Goal: Communication & Community: Answer question/provide support

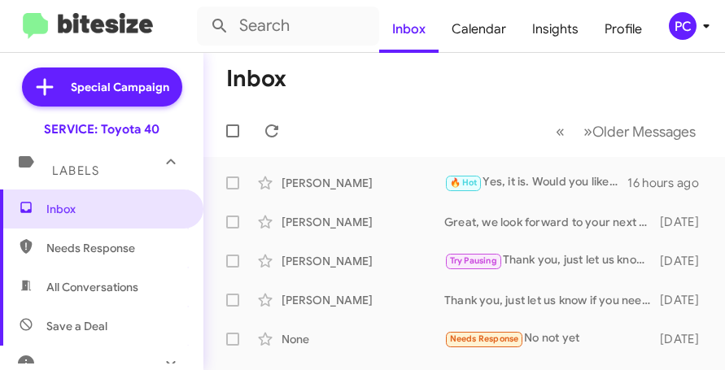
click at [64, 247] on span "Needs Response" at bounding box center [115, 248] width 138 height 16
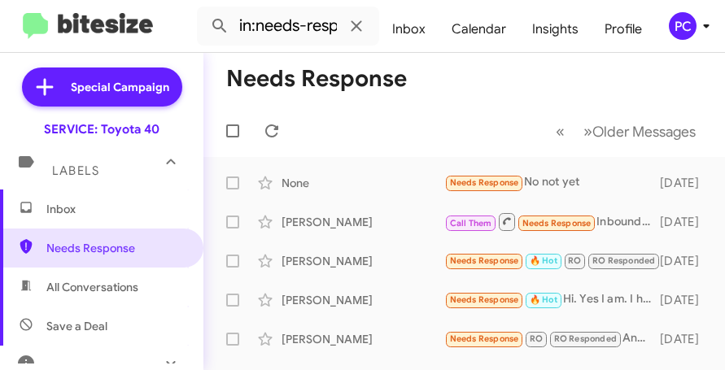
click at [89, 280] on span "All Conversations" at bounding box center [92, 287] width 92 height 16
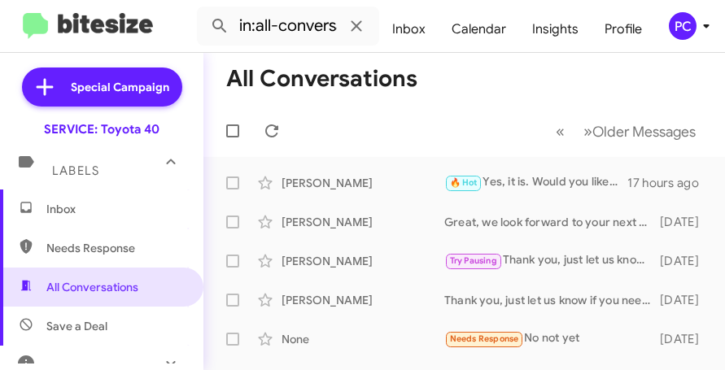
click at [103, 328] on span "Save a Deal" at bounding box center [76, 326] width 61 height 16
type input "in:not-interested"
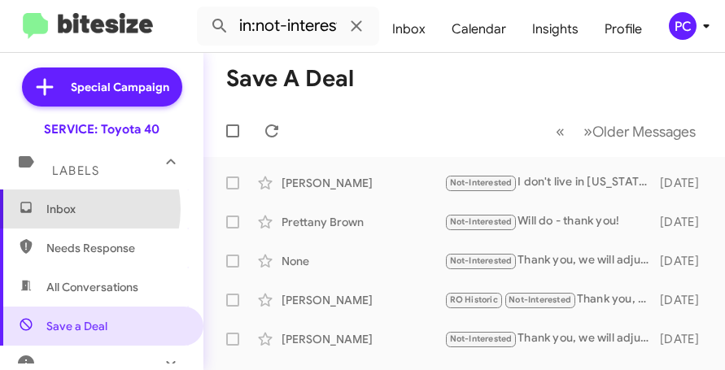
click at [68, 209] on span "Inbox" at bounding box center [115, 209] width 138 height 16
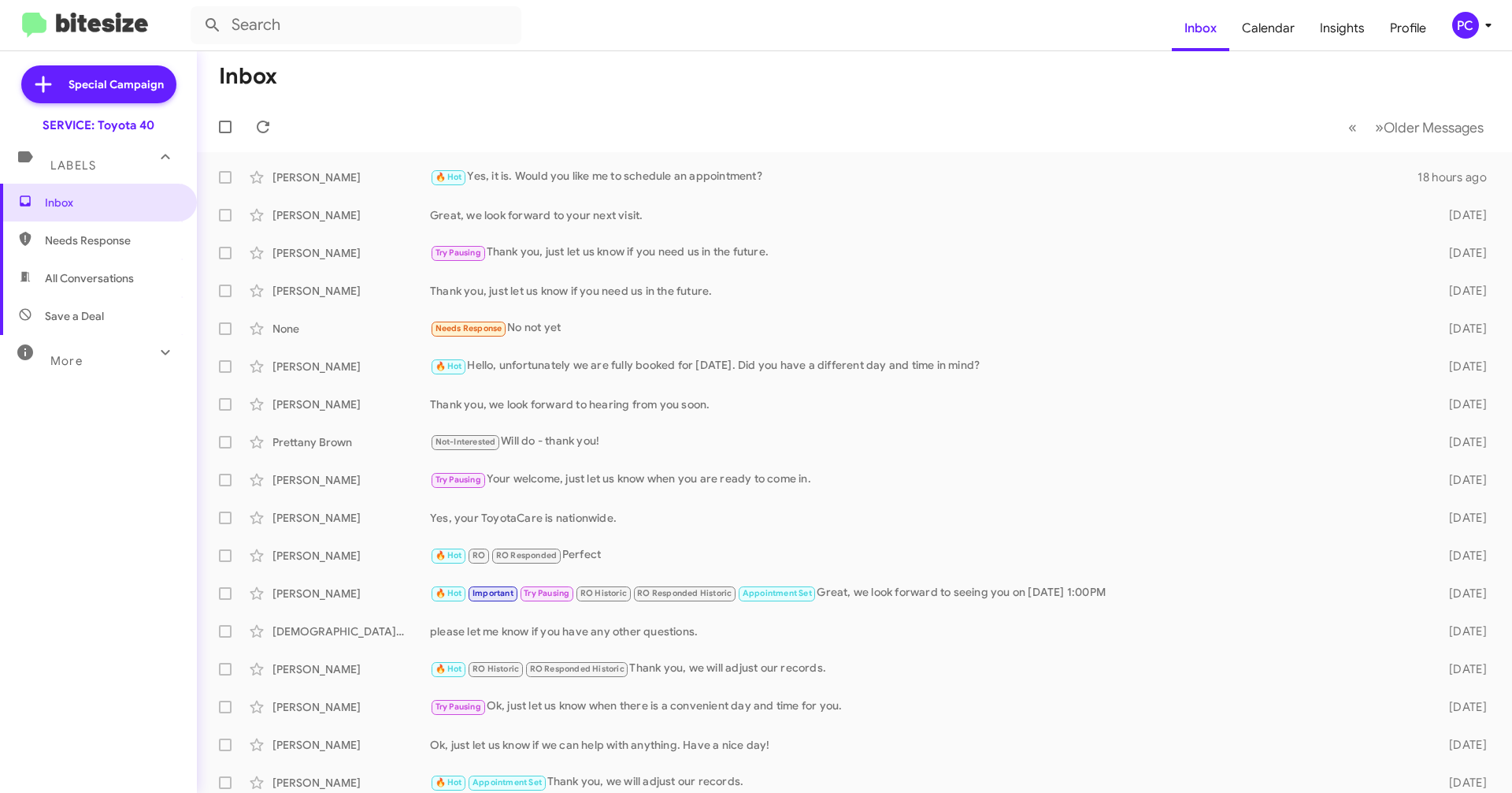
click at [95, 238] on span "Needs Response" at bounding box center [111, 240] width 134 height 15
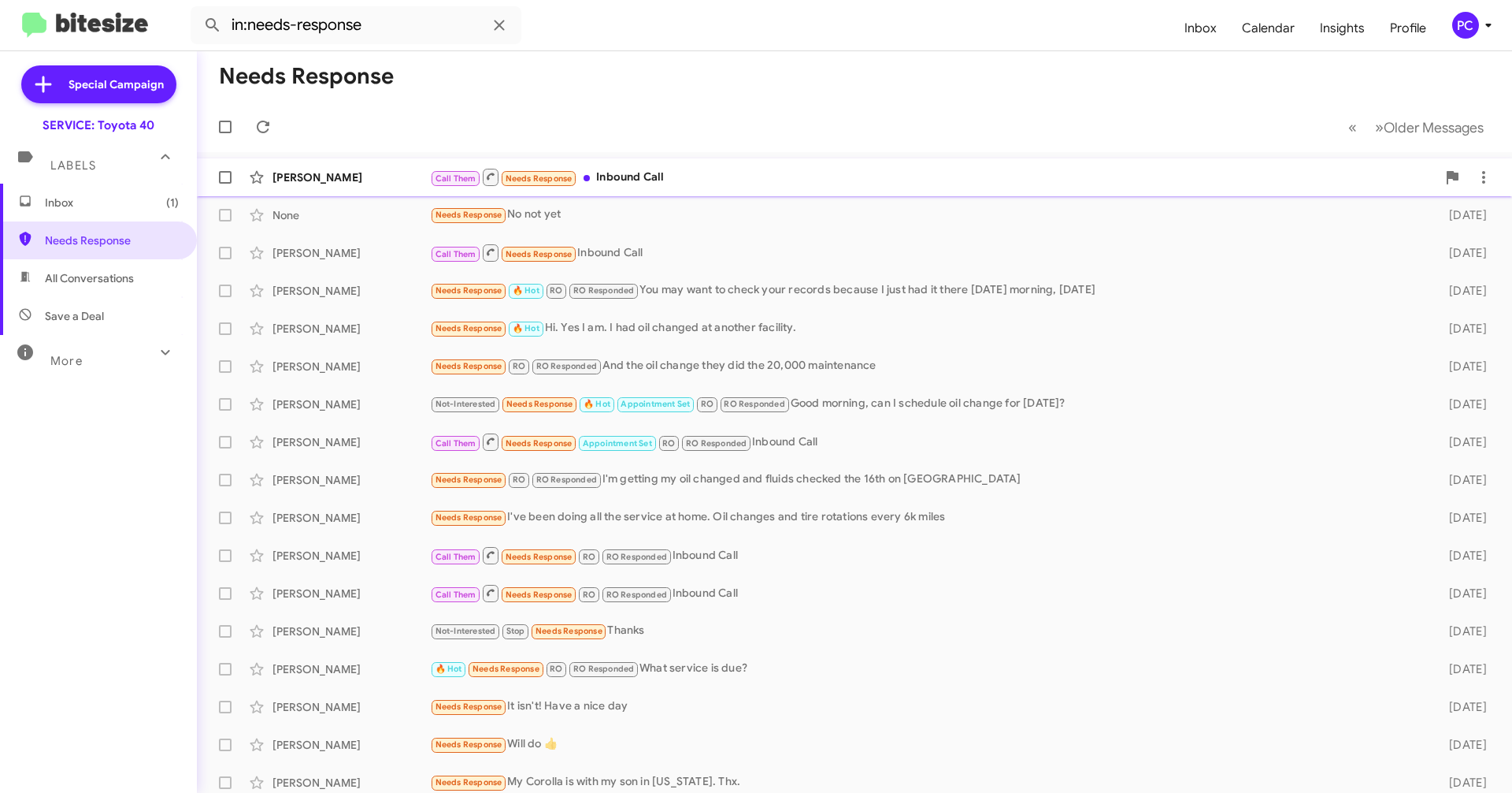
click at [367, 180] on div "[PERSON_NAME]" at bounding box center [351, 177] width 158 height 15
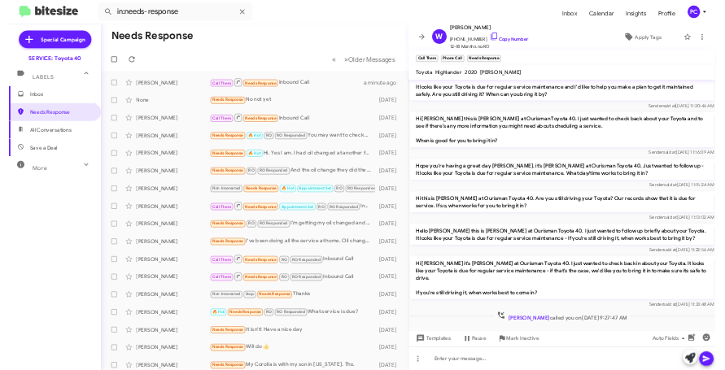
scroll to position [633, 0]
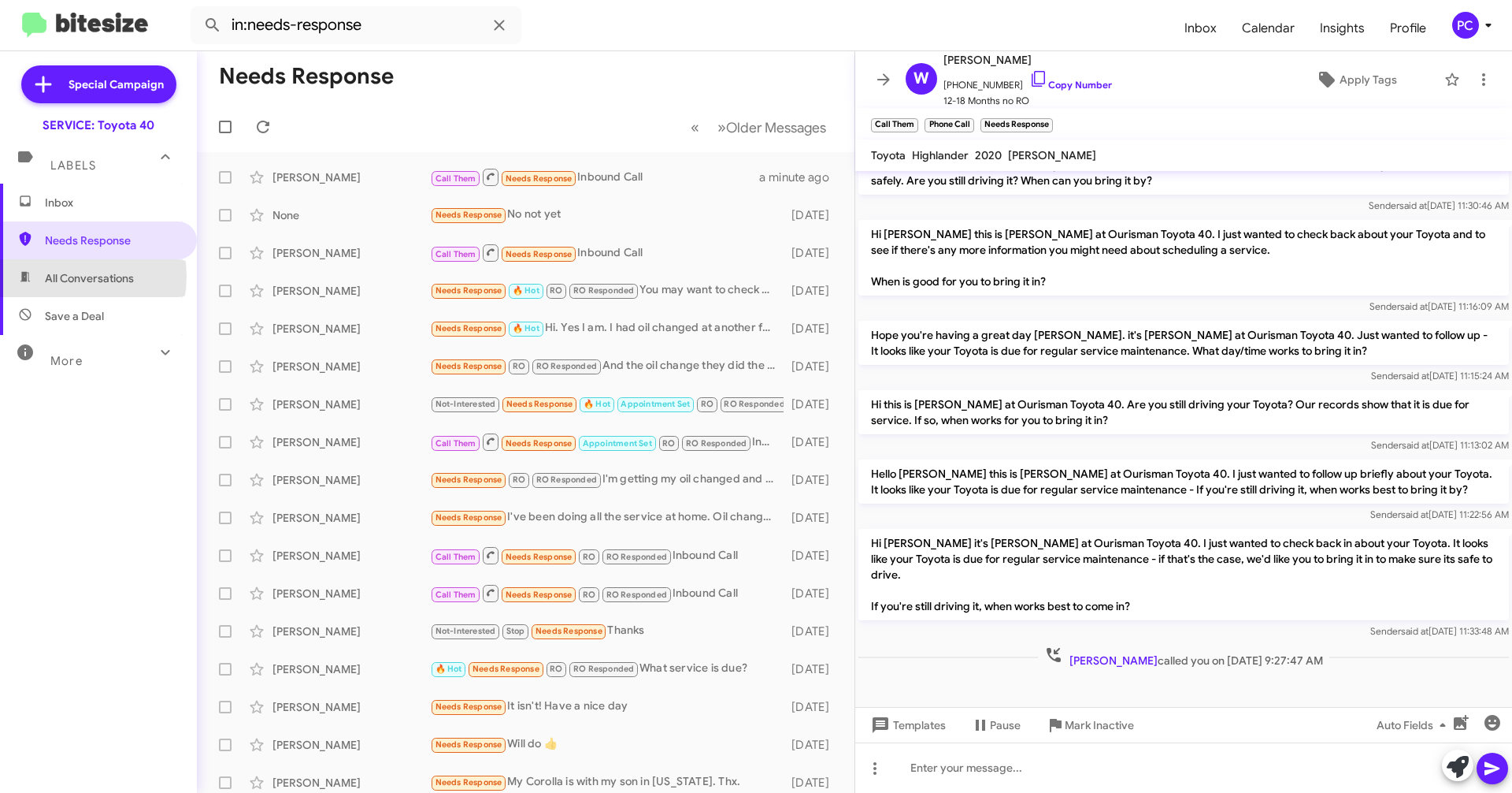
click at [62, 277] on span "All Conversations" at bounding box center [89, 278] width 89 height 15
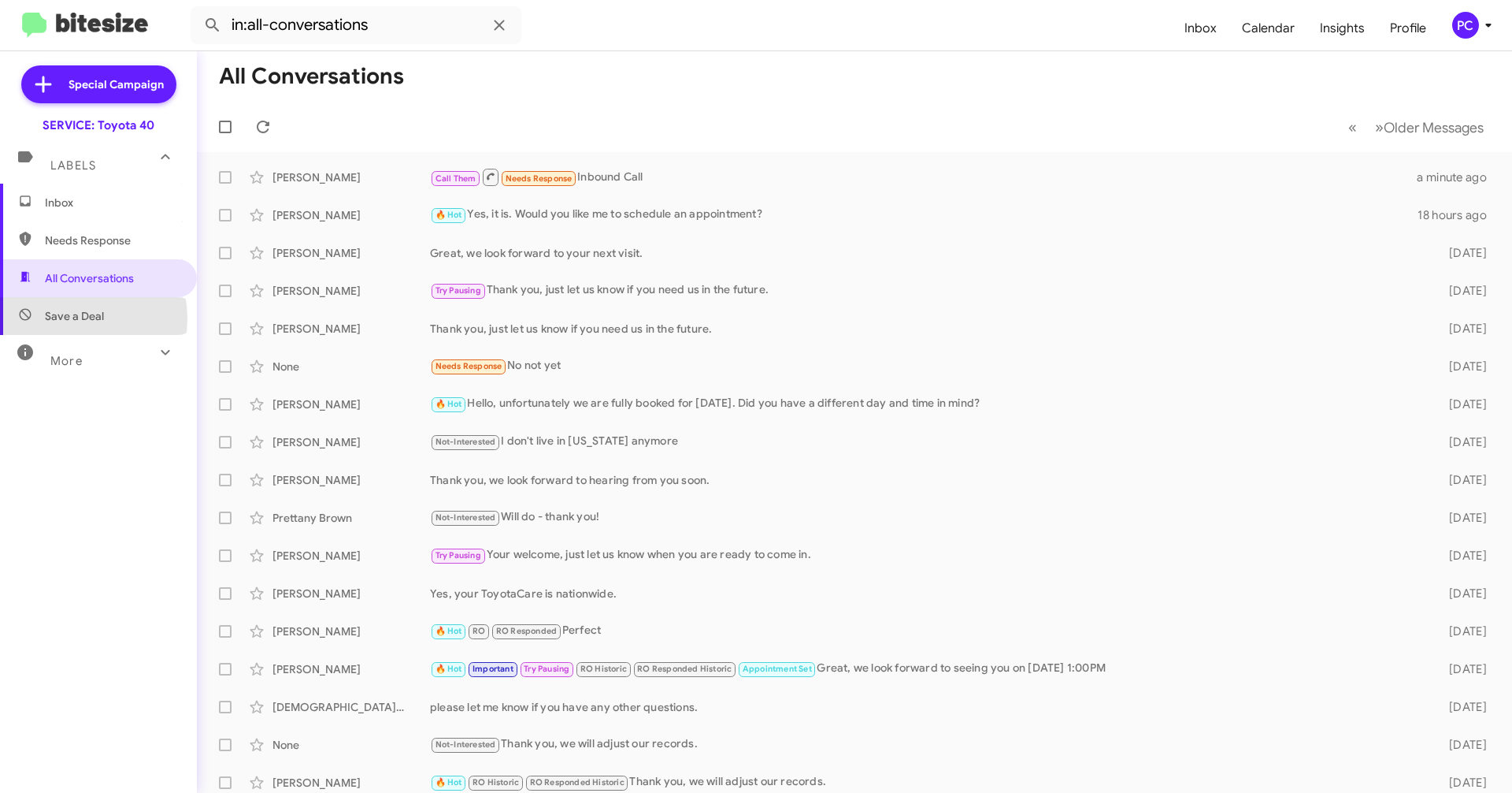
click at [73, 319] on span "Save a Deal" at bounding box center [74, 316] width 59 height 15
type input "in:not-interested"
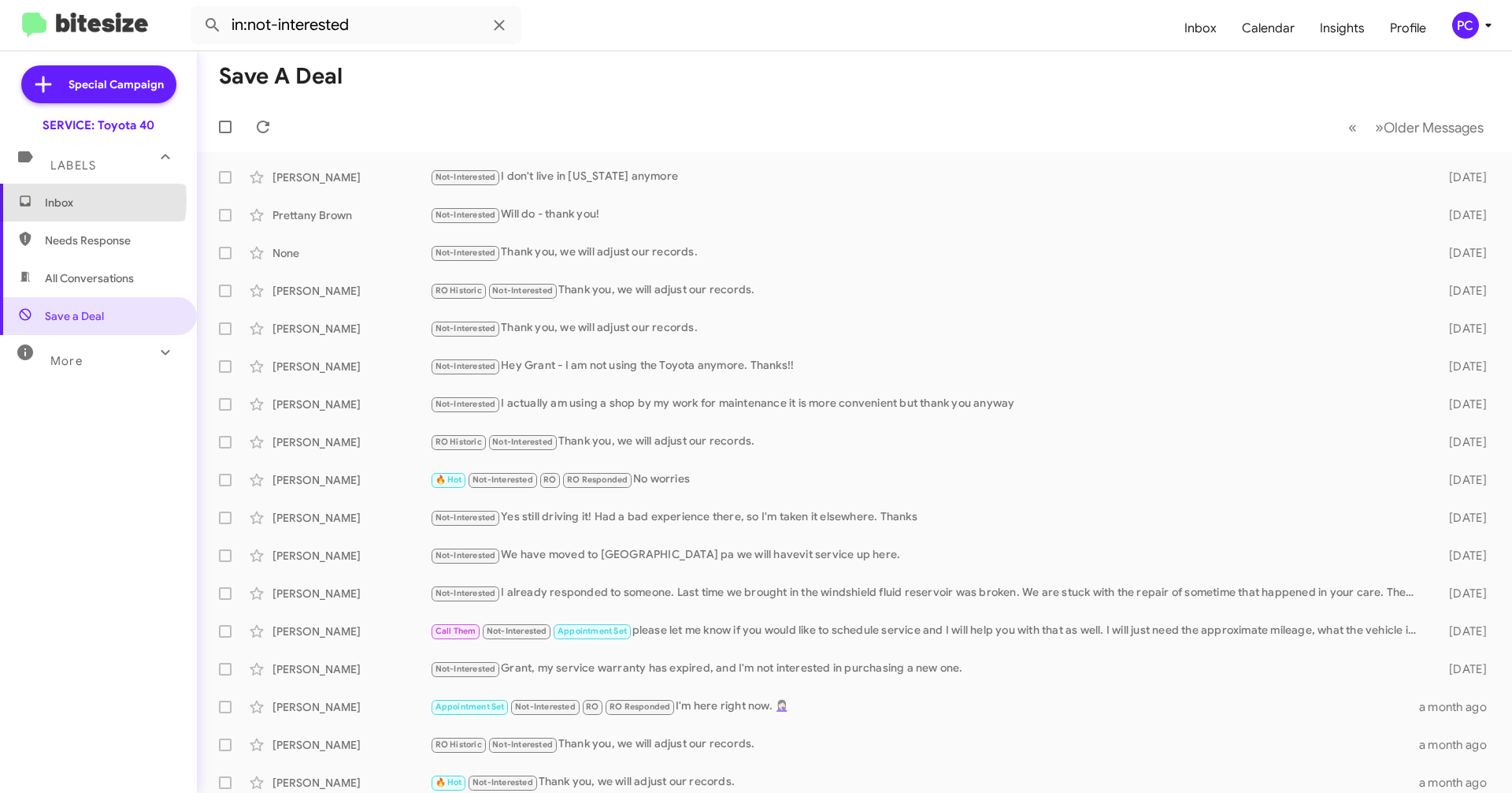
click at [64, 200] on span "Inbox" at bounding box center [111, 202] width 134 height 15
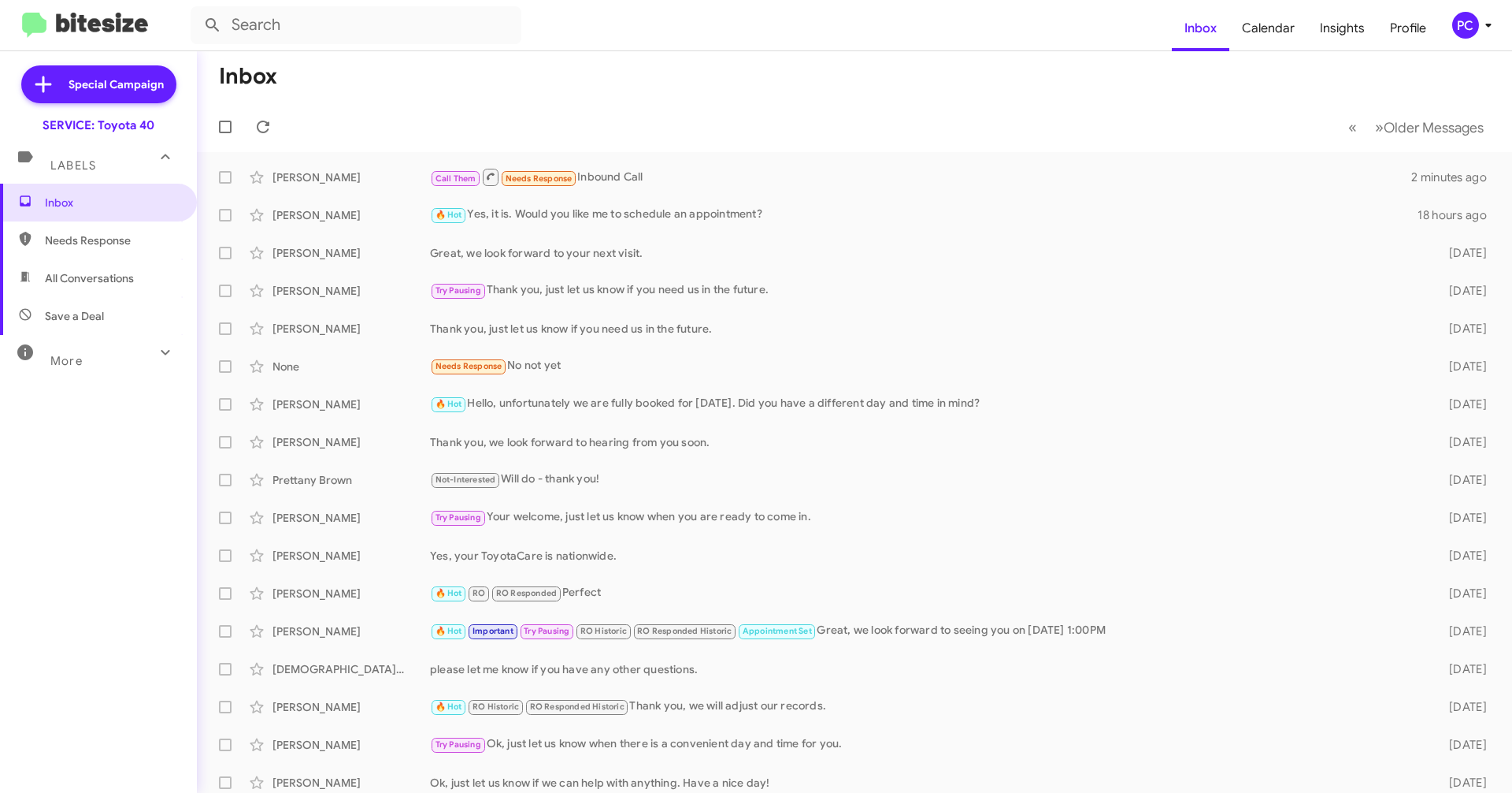
click at [99, 234] on span "Needs Response" at bounding box center [111, 240] width 134 height 15
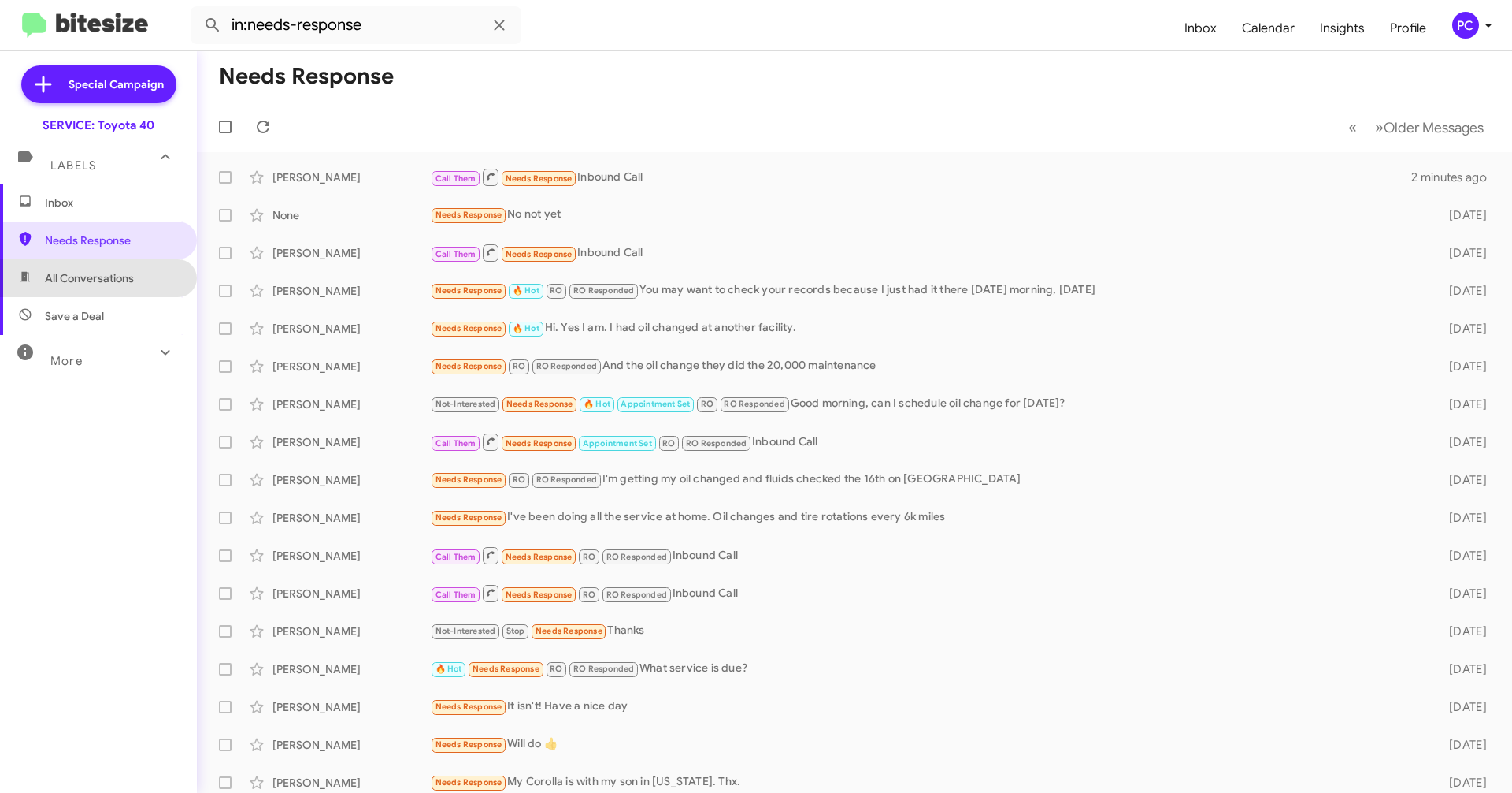
click at [98, 283] on span "All Conversations" at bounding box center [89, 278] width 89 height 15
type input "in:all-conversations"
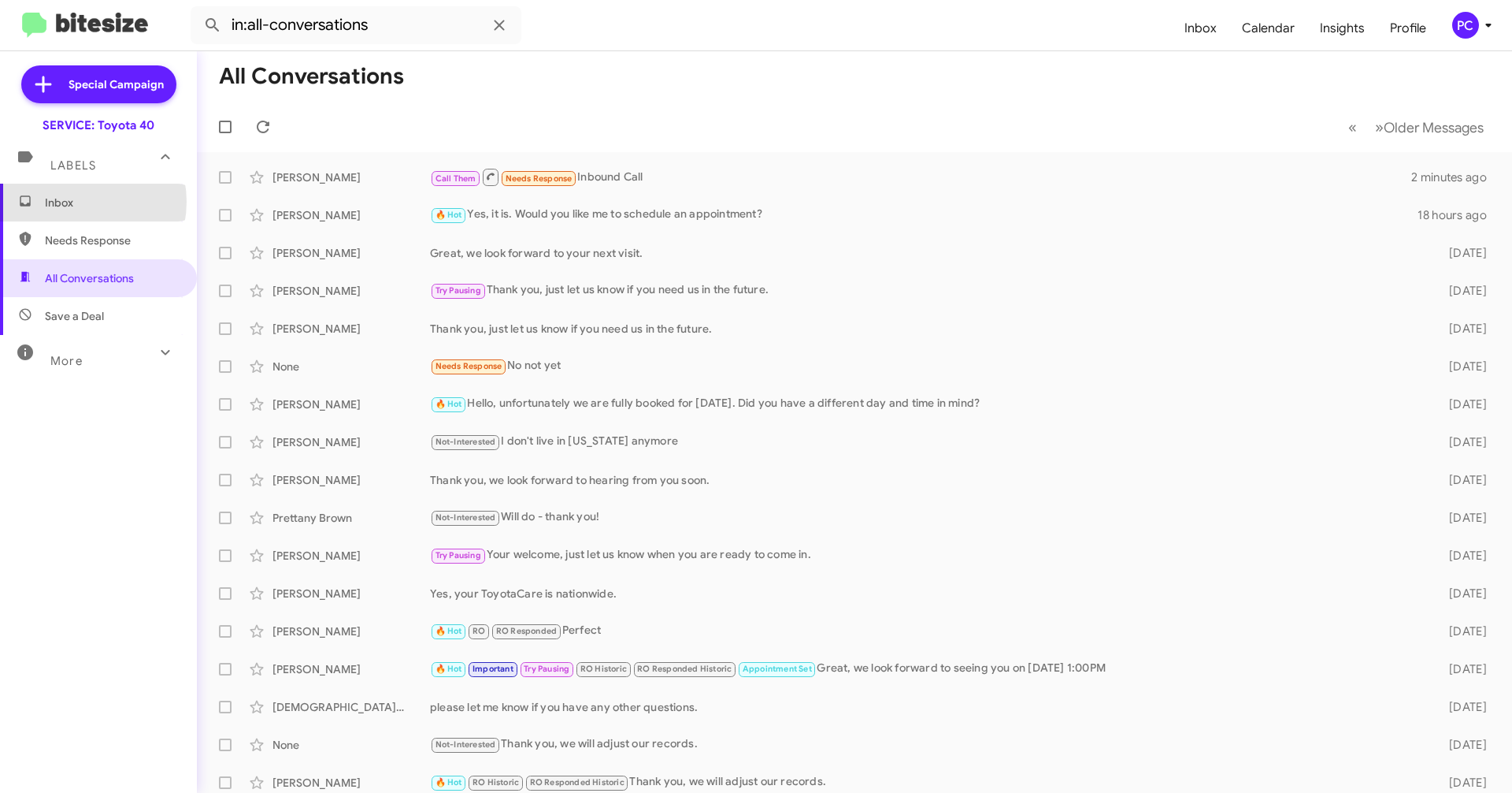
click at [75, 201] on span "Inbox" at bounding box center [111, 202] width 134 height 15
